Goal: Check status: Check status

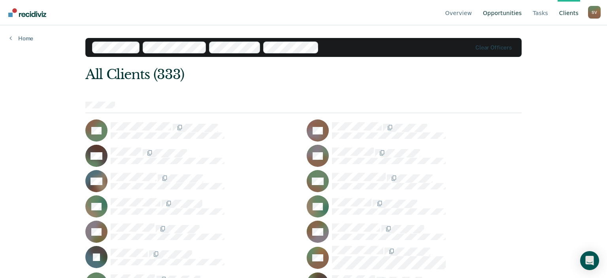
click at [507, 17] on link "Opportunities" at bounding box center [502, 12] width 42 height 25
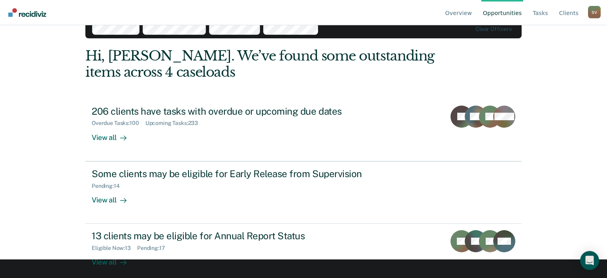
scroll to position [26, 0]
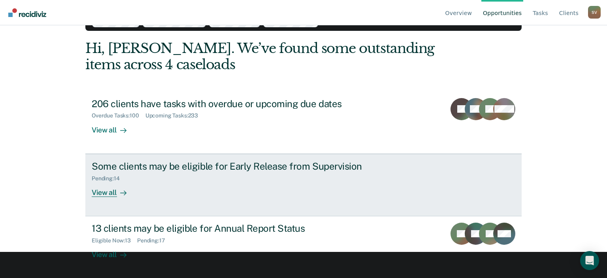
click at [109, 195] on div "View all" at bounding box center [114, 188] width 44 height 15
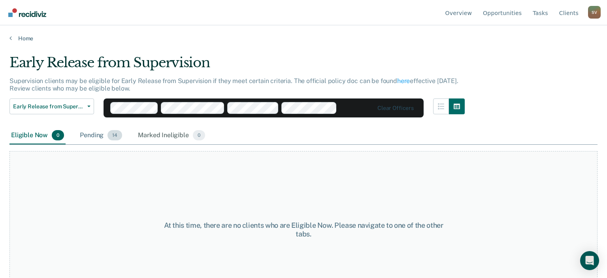
click at [94, 139] on div "Pending 14" at bounding box center [100, 135] width 45 height 17
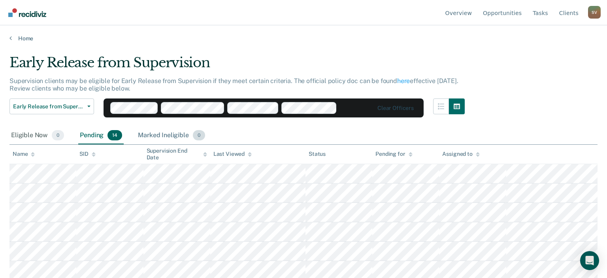
click at [156, 135] on div "Marked Ineligible 0" at bounding box center [171, 135] width 70 height 17
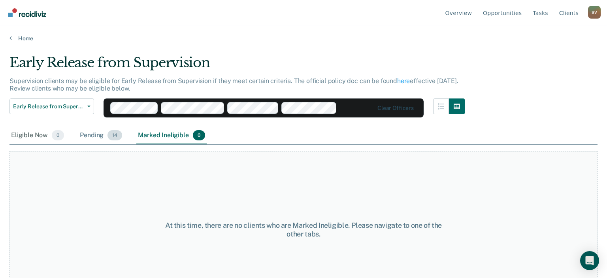
click at [90, 133] on div "Pending 14" at bounding box center [100, 135] width 45 height 17
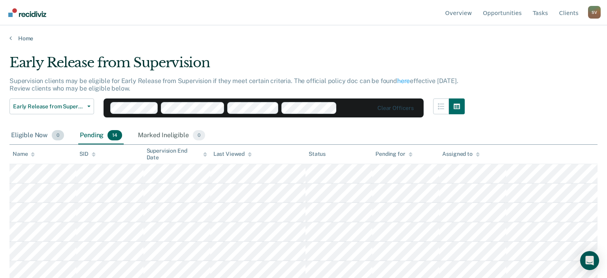
click at [36, 137] on div "Eligible Now 0" at bounding box center [37, 135] width 56 height 17
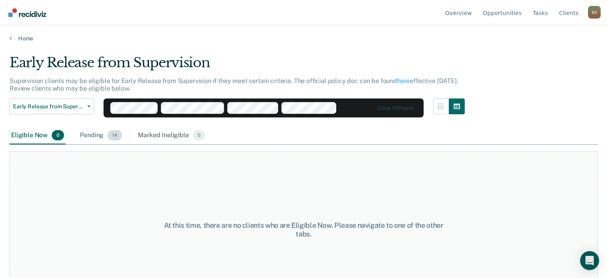
click at [95, 130] on div "Pending 14" at bounding box center [100, 135] width 45 height 17
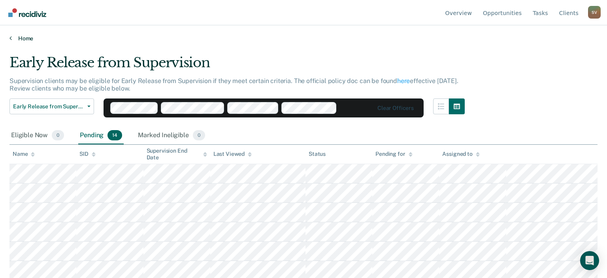
click at [24, 39] on link "Home" at bounding box center [303, 38] width 588 height 7
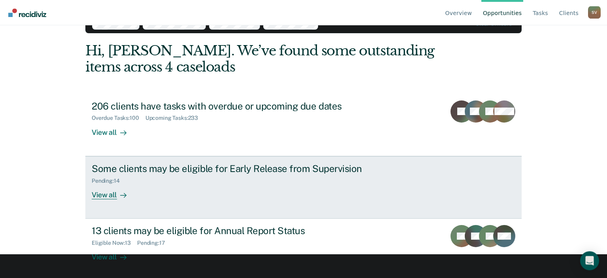
scroll to position [26, 0]
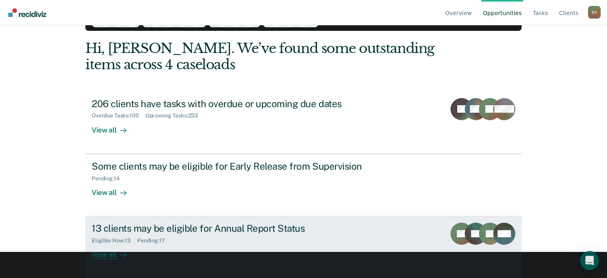
click at [250, 226] on div "13 clients may be eligible for Annual Report Status" at bounding box center [230, 227] width 277 height 11
